Goal: Information Seeking & Learning: Learn about a topic

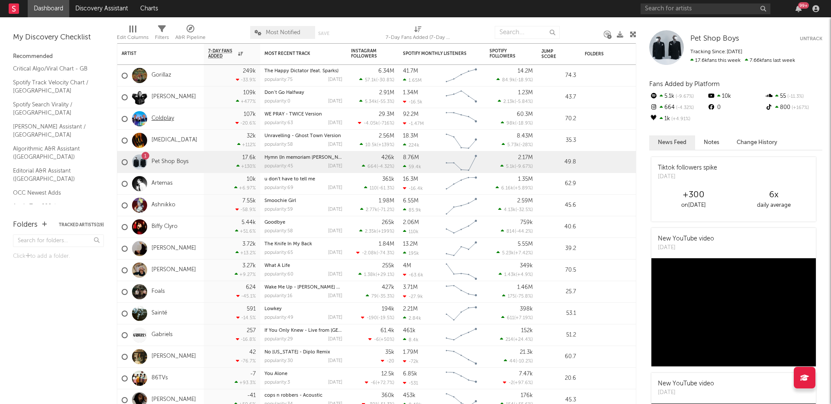
click at [160, 118] on link "Coldplay" at bounding box center [162, 118] width 22 height 7
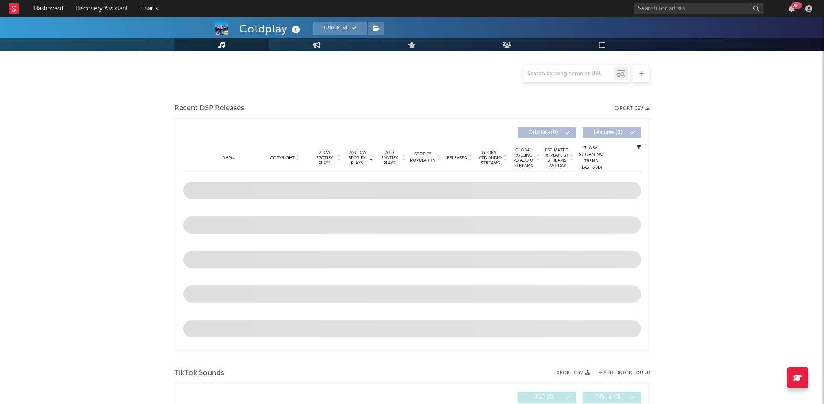
select select "6m"
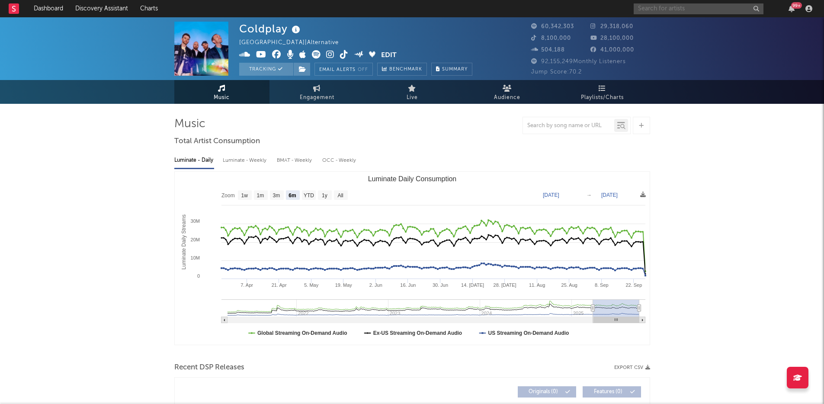
click at [696, 5] on input "text" at bounding box center [699, 8] width 130 height 11
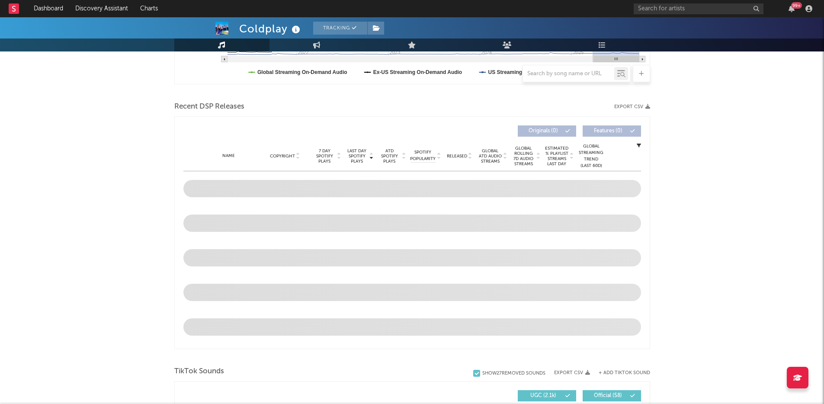
scroll to position [273, 0]
